Goal: Navigation & Orientation: Find specific page/section

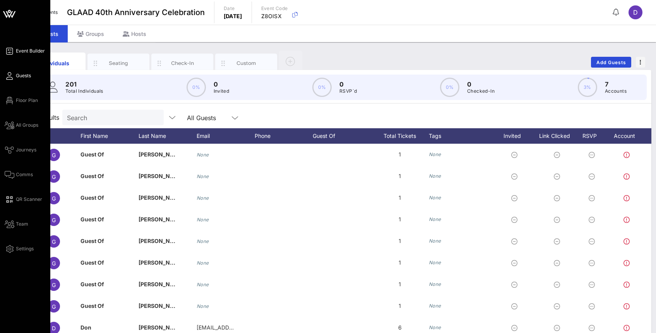
click at [17, 51] on span "Event Builder" at bounding box center [30, 51] width 29 height 7
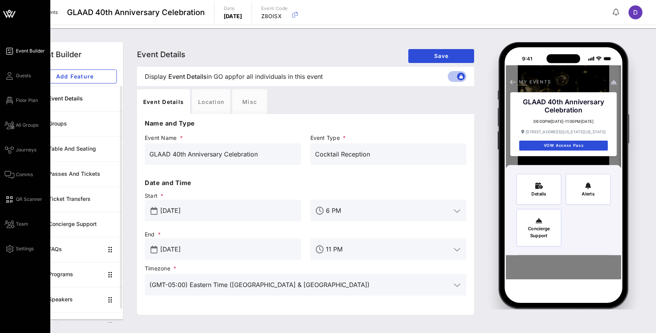
click at [14, 13] on icon at bounding box center [13, 14] width 5 height 7
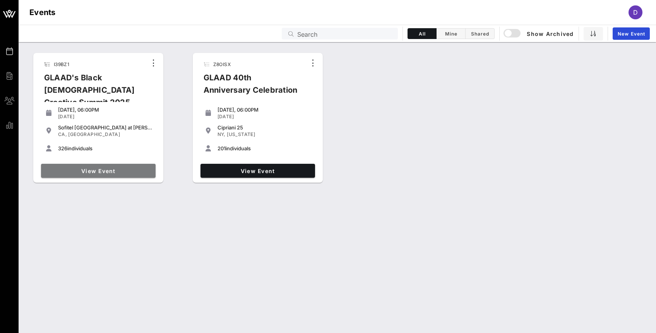
click at [119, 169] on span "View Event" at bounding box center [98, 171] width 108 height 7
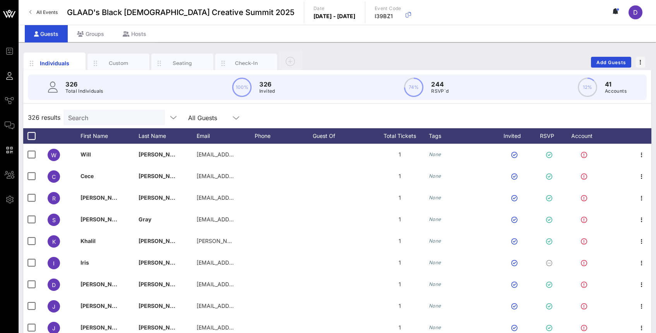
click at [53, 7] on link "All Events" at bounding box center [44, 12] width 38 height 12
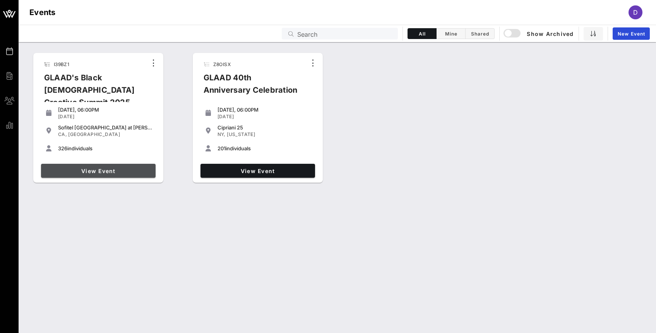
click at [129, 166] on link "View Event" at bounding box center [98, 171] width 115 height 14
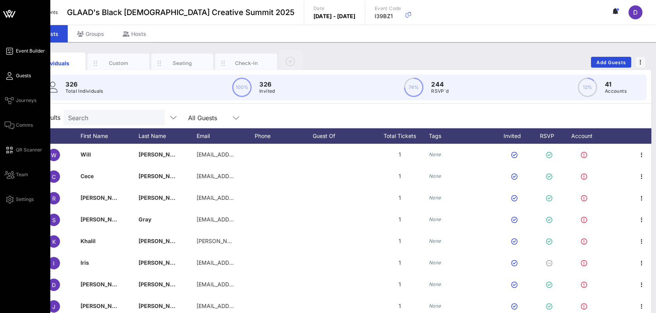
click at [12, 52] on icon at bounding box center [10, 51] width 10 height 1
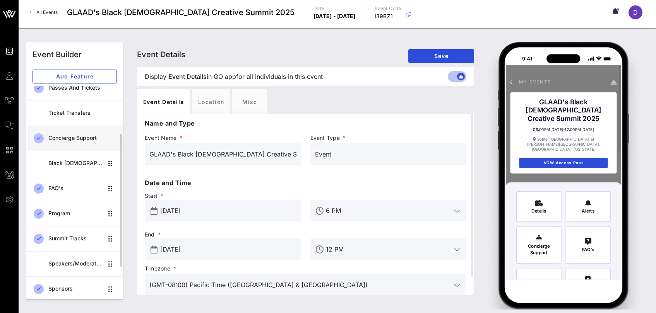
scroll to position [97, 0]
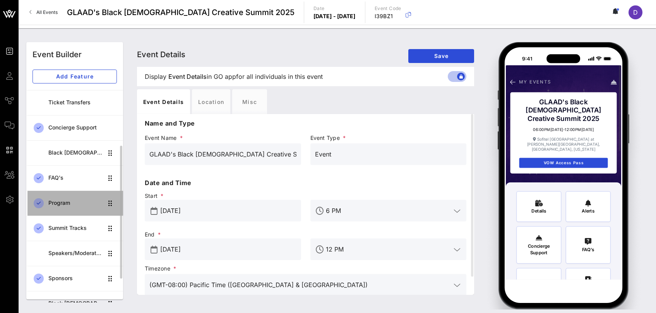
click at [76, 205] on div "Program" at bounding box center [75, 203] width 55 height 7
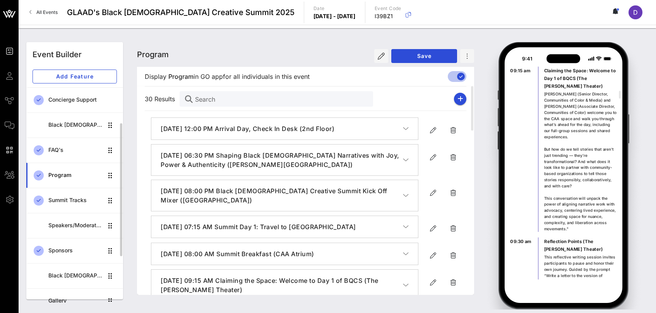
scroll to position [135, 0]
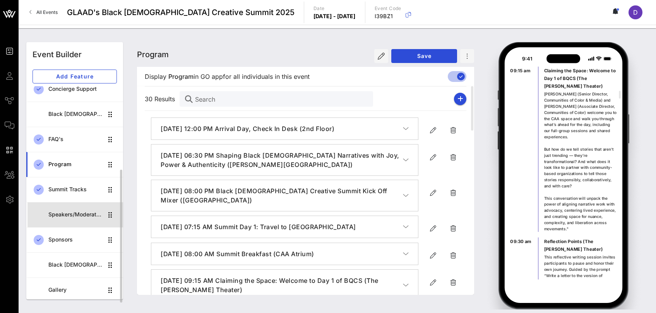
click at [84, 214] on div "Speakers/Moderators" at bounding box center [75, 215] width 55 height 7
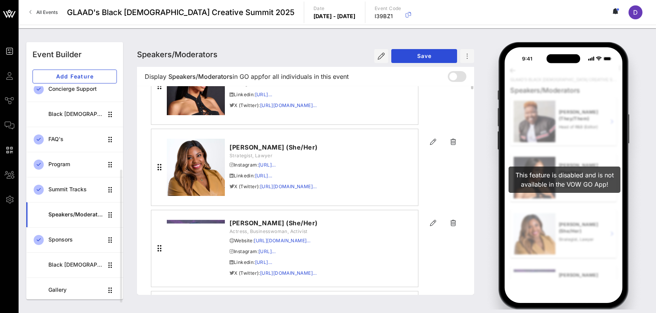
scroll to position [252, 0]
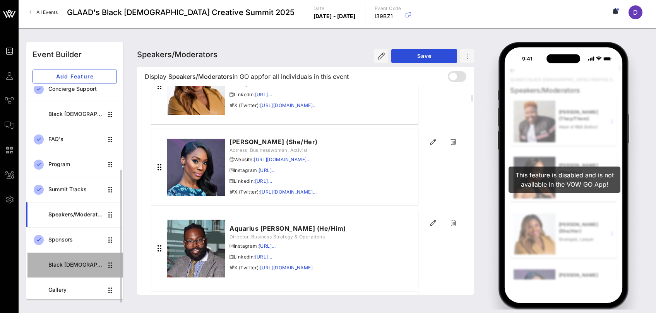
click at [74, 264] on div "Black [DEMOGRAPHIC_DATA] Creative Summit CoHort" at bounding box center [75, 265] width 55 height 7
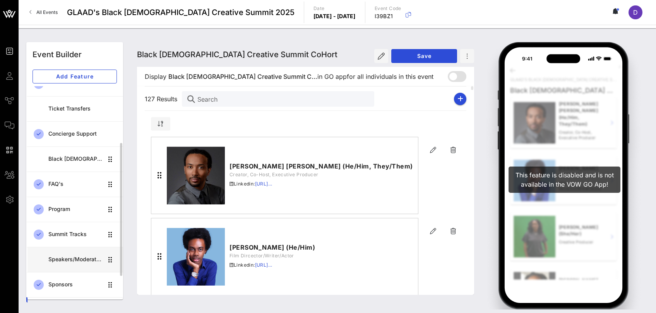
scroll to position [90, 0]
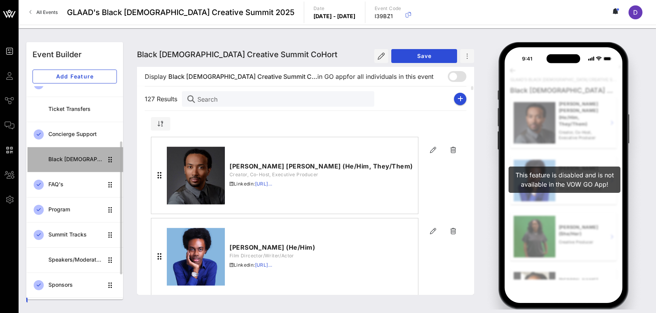
click at [86, 162] on div "Black [DEMOGRAPHIC_DATA] Creative Summit 2025" at bounding box center [75, 159] width 55 height 7
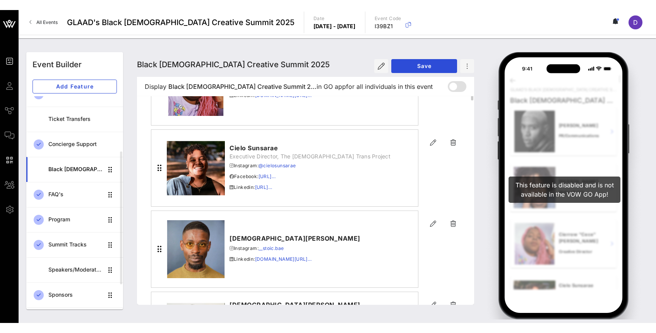
scroll to position [263, 0]
